Goal: Task Accomplishment & Management: Manage account settings

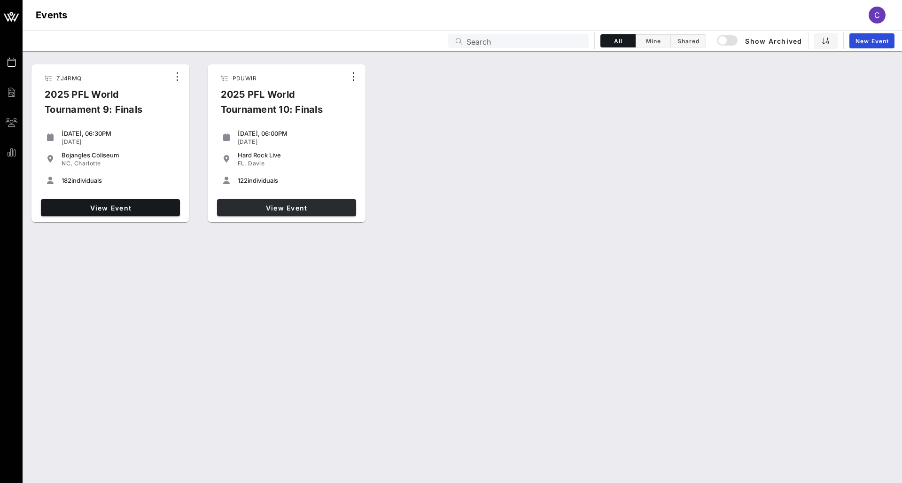
click at [260, 208] on span "View Event" at bounding box center [286, 208] width 131 height 8
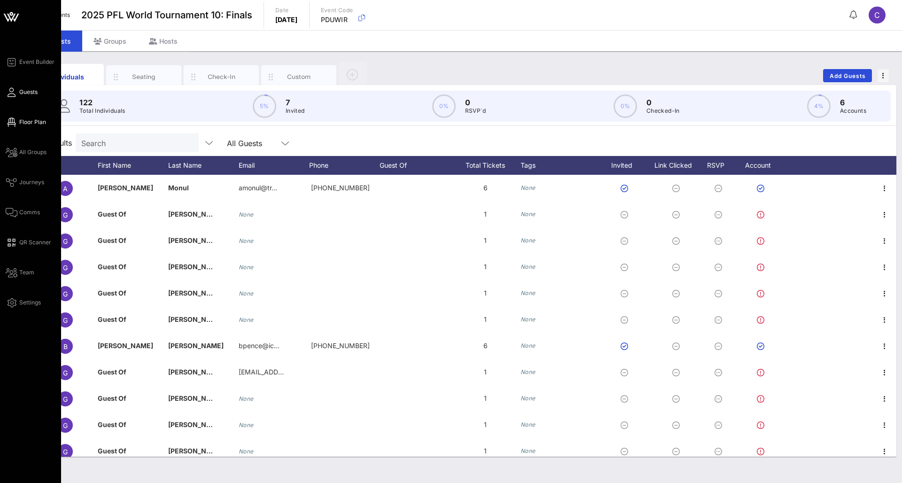
click at [14, 122] on icon at bounding box center [12, 122] width 12 height 1
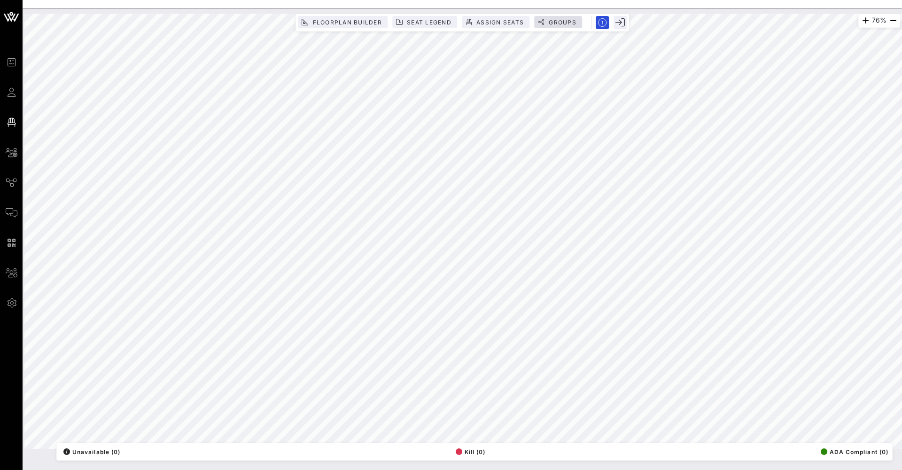
click at [555, 23] on span "Groups" at bounding box center [562, 22] width 28 height 7
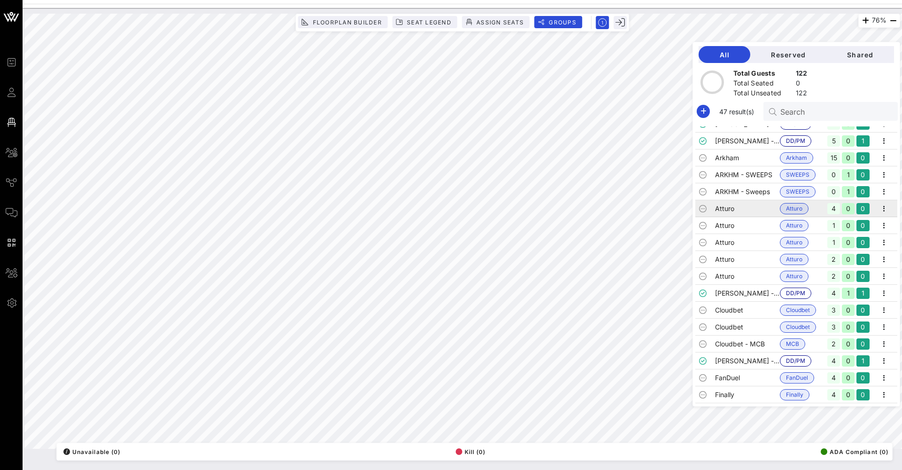
scroll to position [22, 0]
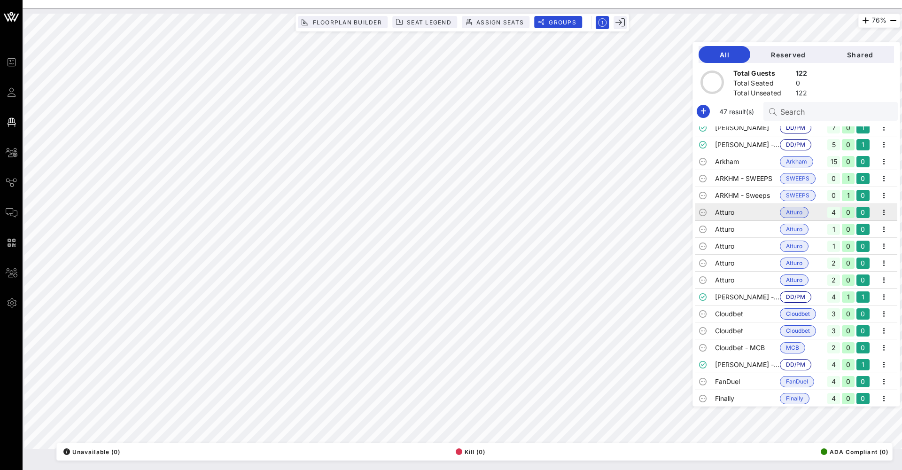
click at [724, 212] on td "Atturo" at bounding box center [747, 212] width 65 height 17
click at [880, 211] on icon "button" at bounding box center [883, 212] width 11 height 11
click at [878, 226] on div "Edit" at bounding box center [871, 228] width 29 height 8
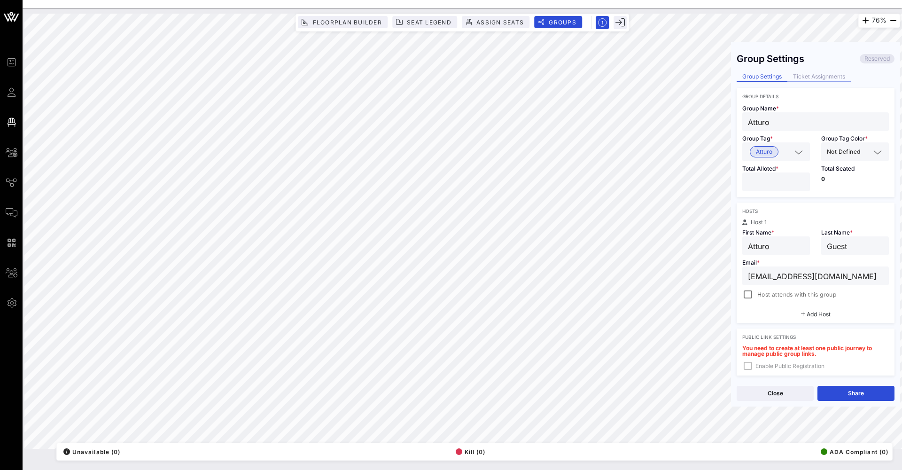
click at [815, 74] on div "Ticket Assignments" at bounding box center [818, 77] width 63 height 10
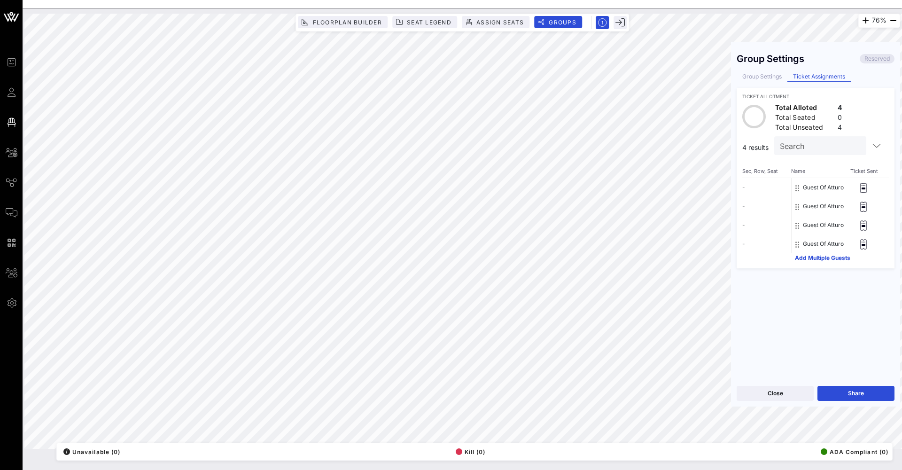
click at [775, 402] on div "Close Share" at bounding box center [815, 392] width 169 height 27
click at [779, 394] on button "Close" at bounding box center [774, 392] width 77 height 15
